Goal: Information Seeking & Learning: Find specific fact

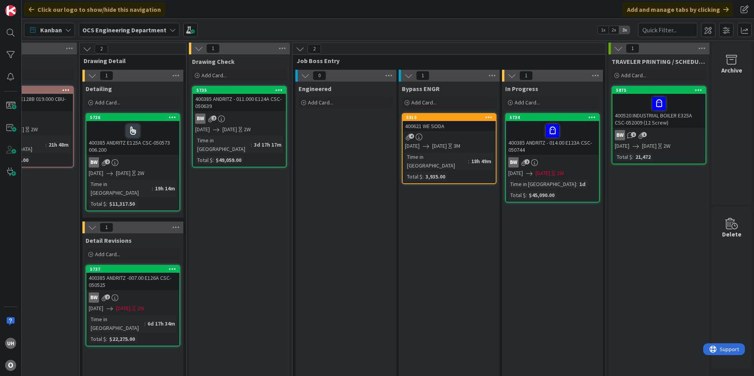
click at [449, 133] on link "5910 400621 WE SODA 4 [DATE] [DATE] 3M Time in Column : 18h 49m Total $ : 3,935…" at bounding box center [449, 148] width 95 height 71
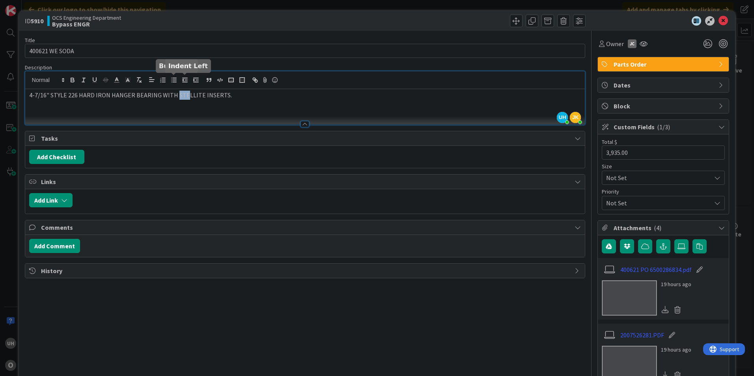
drag, startPoint x: 172, startPoint y: 78, endPoint x: 183, endPoint y: 80, distance: 11.2
click at [183, 80] on div "UH [PERSON_NAME] just joined [PERSON_NAME] joined 2 m ago 4-7/16" STYLE 226 HAR…" at bounding box center [304, 97] width 559 height 53
click at [176, 97] on p "4-7/16" STYLE 226 HARD IRON HANGER BEARING WITH STELLITE INSERTS." at bounding box center [305, 95] width 552 height 9
drag, startPoint x: 174, startPoint y: 93, endPoint x: 196, endPoint y: 96, distance: 22.6
click at [196, 96] on p "4-7/16" STYLE 226 HARD IRON HANGER BEARING WITH STELLITE INSERTS." at bounding box center [305, 95] width 552 height 9
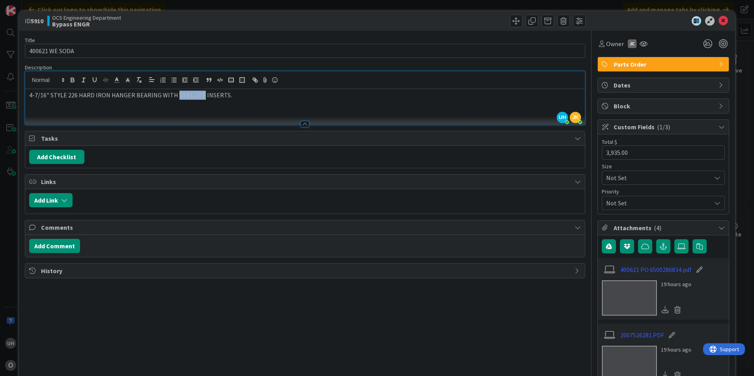
copy p "STELLITE"
